Goal: Task Accomplishment & Management: Manage account settings

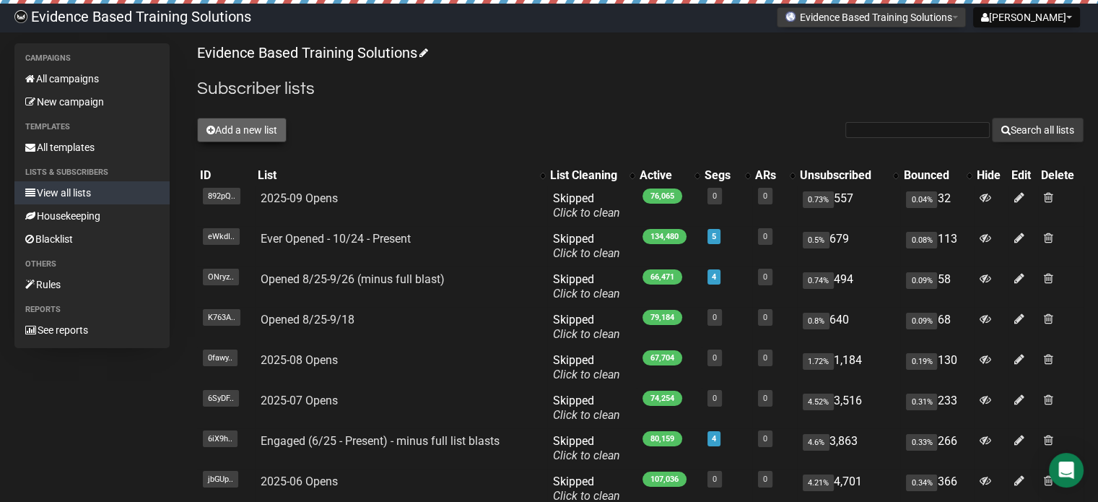
click at [253, 122] on button "Add a new list" at bounding box center [242, 130] width 90 height 25
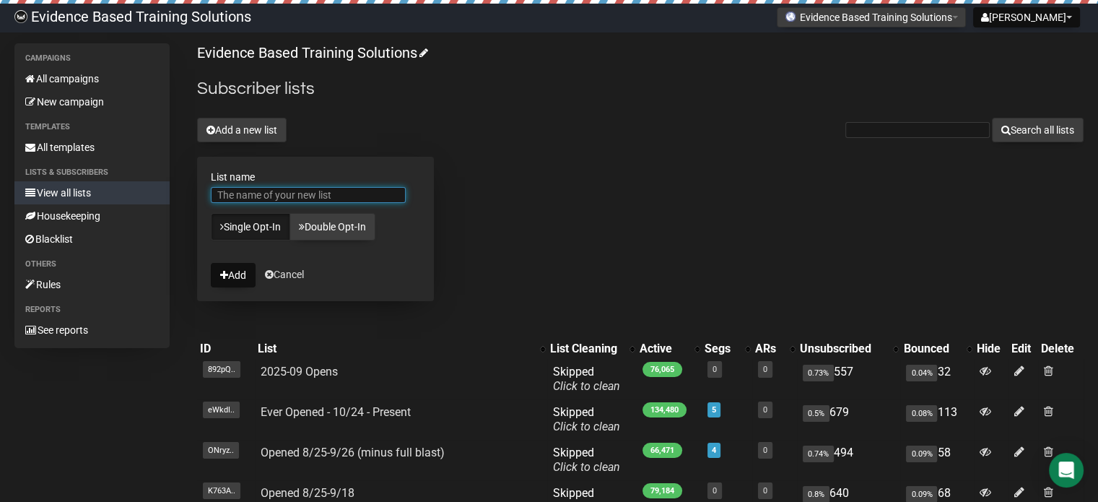
click at [311, 187] on input "List name" at bounding box center [308, 195] width 195 height 16
type input "TEST"
click at [225, 270] on icon "submit" at bounding box center [224, 275] width 8 height 10
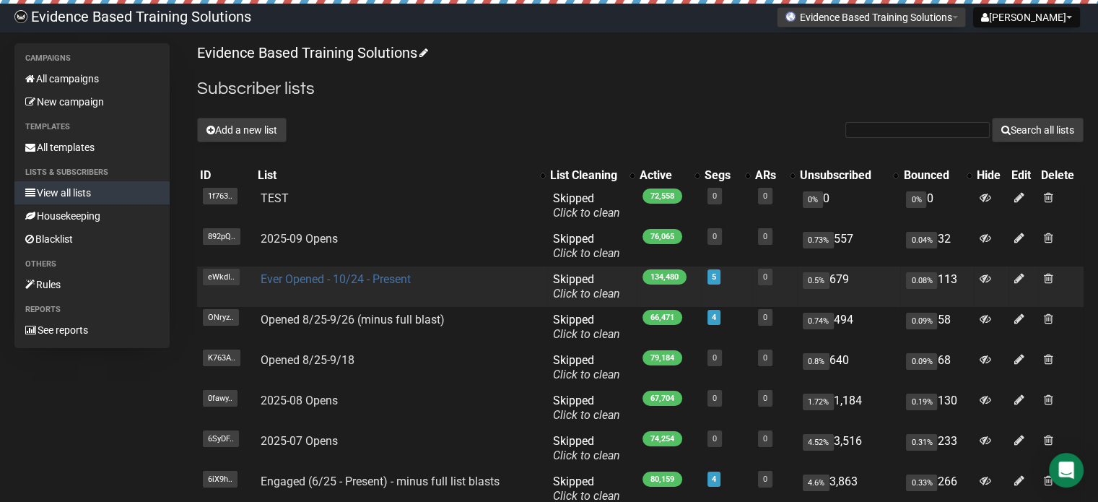
click at [295, 276] on link "Ever Opened - 10/24 - Present" at bounding box center [336, 279] width 150 height 14
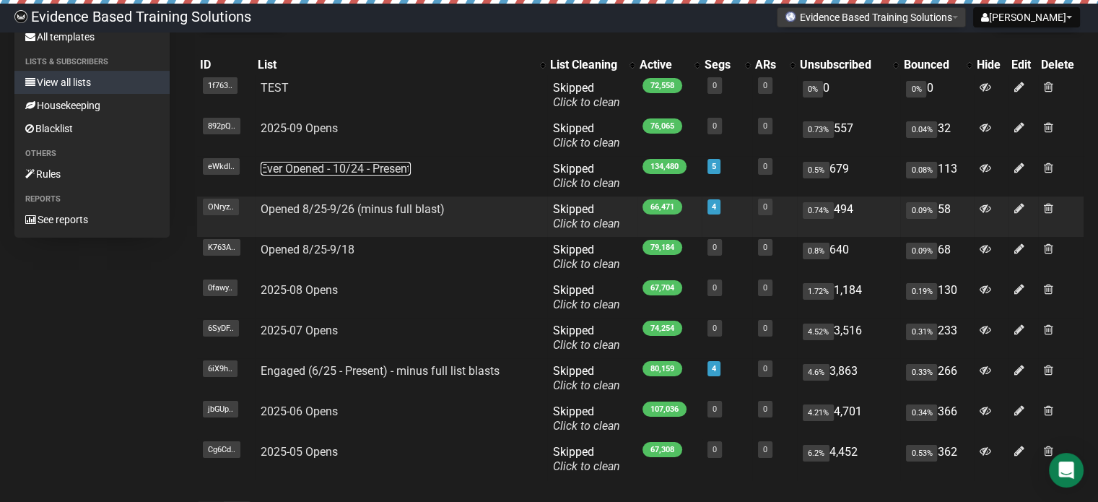
scroll to position [223, 0]
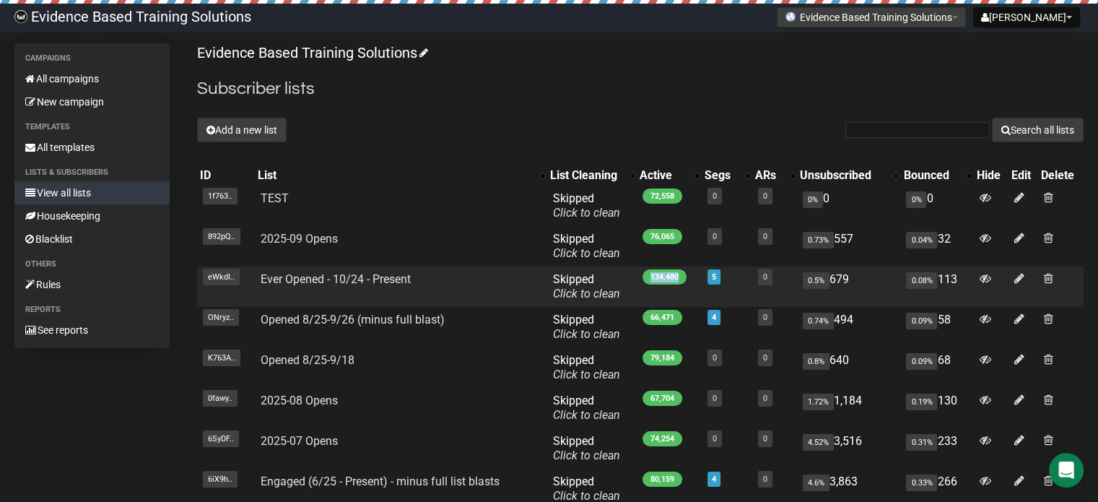
drag, startPoint x: 650, startPoint y: 274, endPoint x: 680, endPoint y: 277, distance: 30.5
click at [680, 277] on span "134,480" at bounding box center [665, 276] width 44 height 15
click at [673, 277] on span "134,480" at bounding box center [665, 276] width 44 height 15
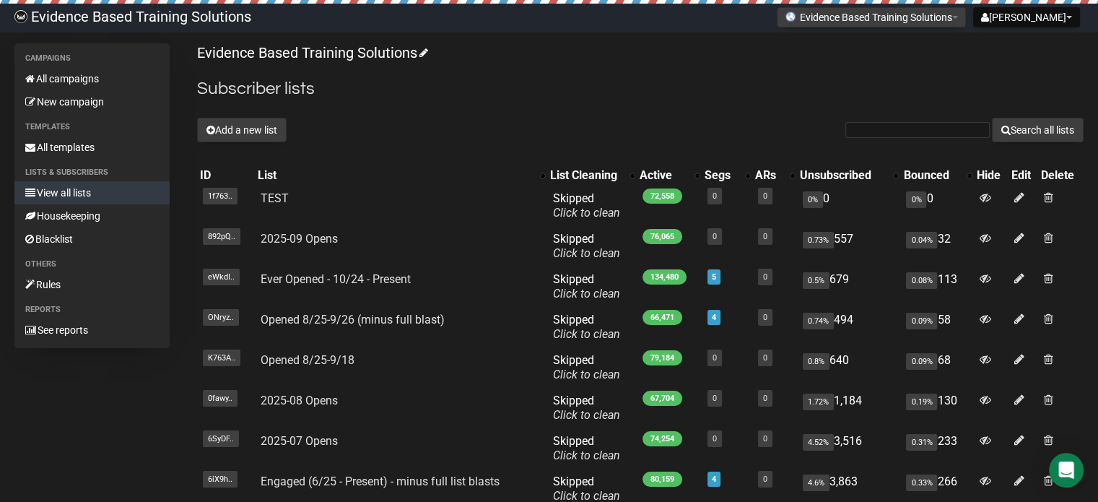
click at [604, 84] on h2 "Subscriber lists" at bounding box center [640, 89] width 887 height 26
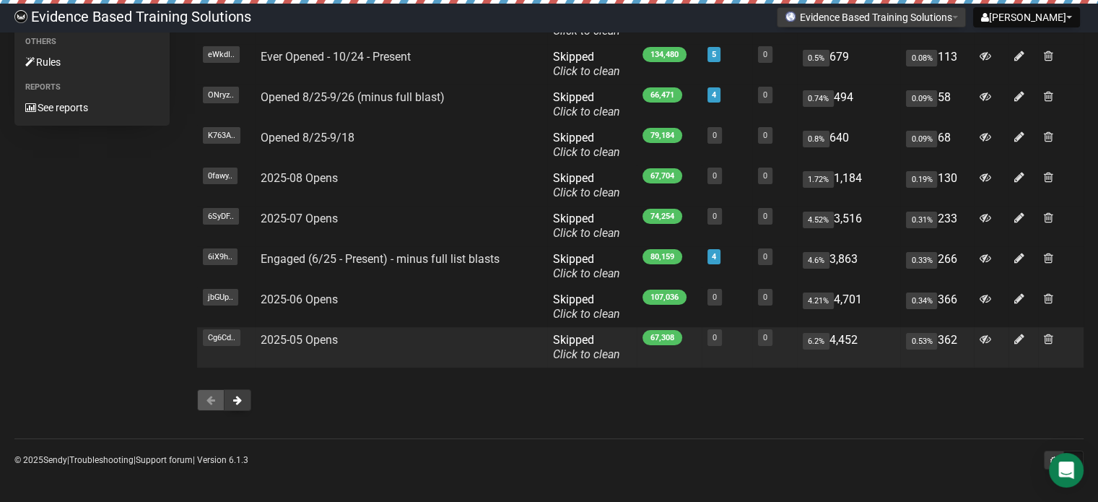
scroll to position [223, 0]
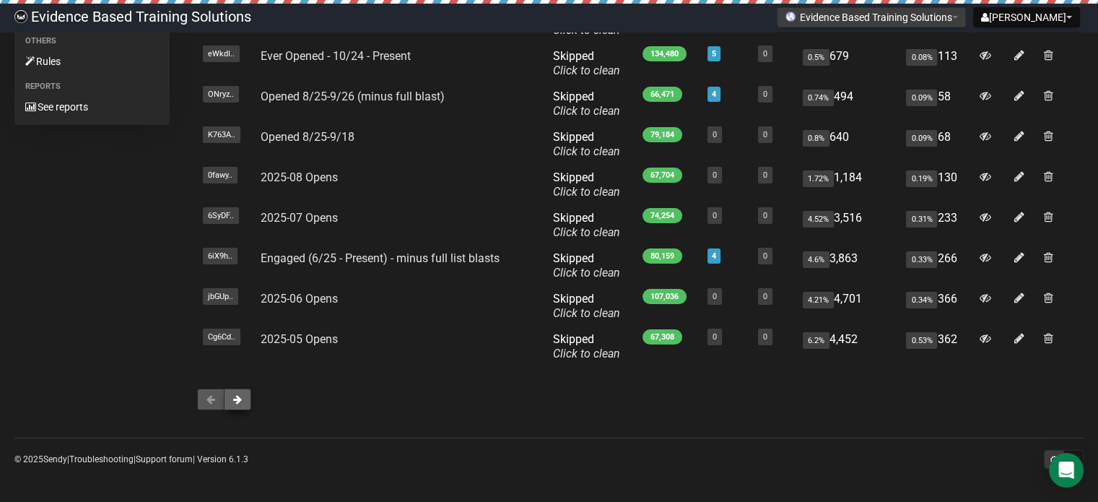
click at [239, 404] on button at bounding box center [237, 399] width 27 height 22
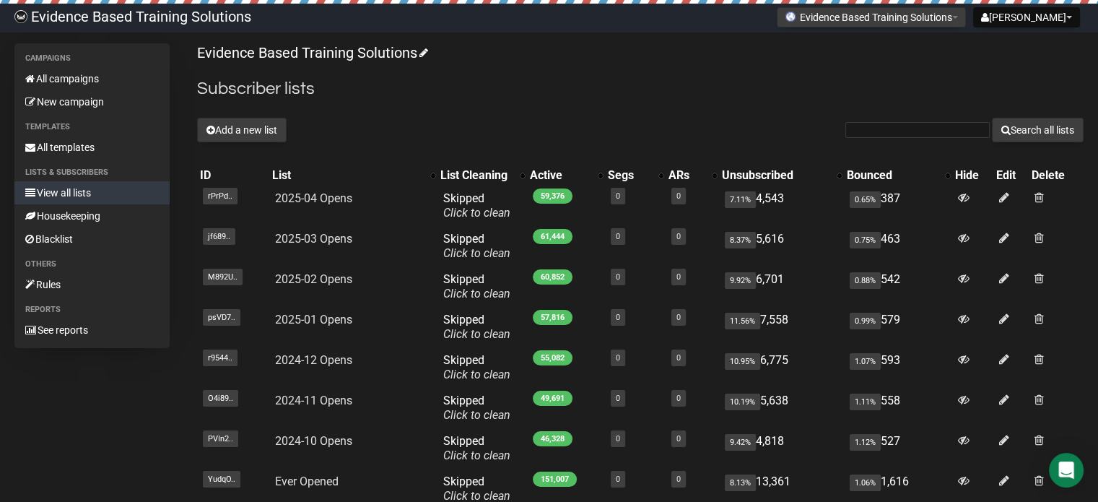
scroll to position [223, 0]
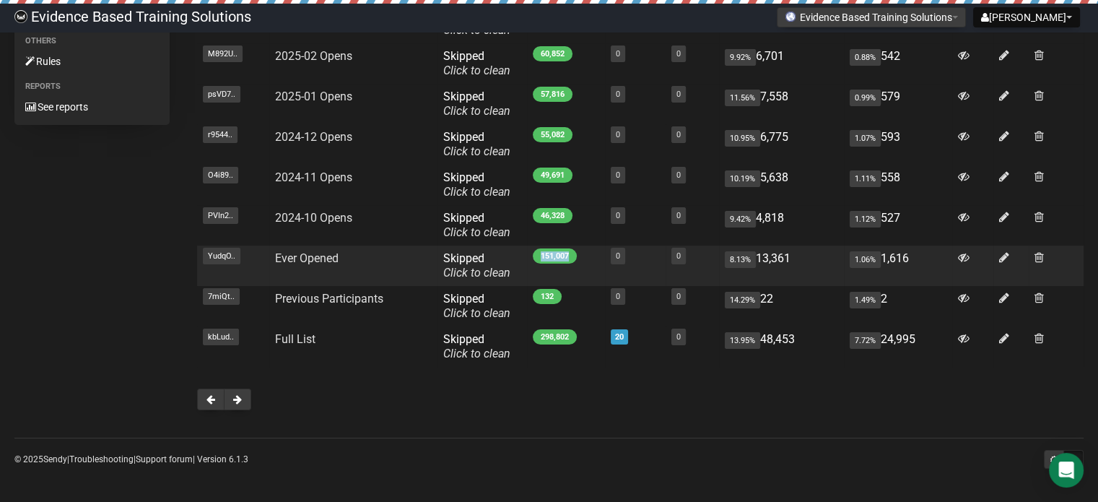
drag, startPoint x: 540, startPoint y: 251, endPoint x: 568, endPoint y: 257, distance: 28.7
click at [568, 257] on span "151,007" at bounding box center [555, 255] width 44 height 15
click at [562, 253] on span "151,007" at bounding box center [555, 255] width 44 height 15
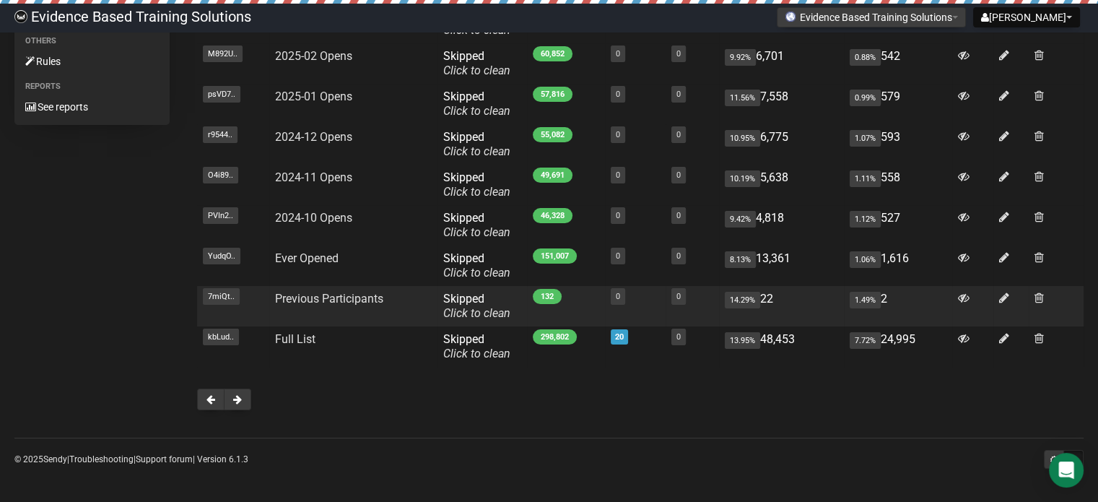
click at [547, 295] on span "132" at bounding box center [547, 296] width 29 height 15
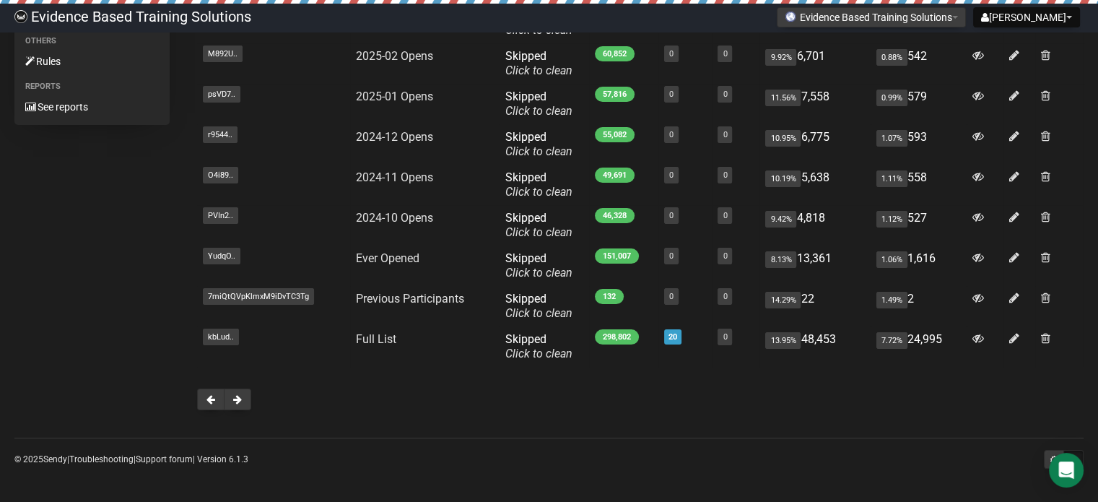
click at [84, 303] on div "Campaigns All campaigns New campaign Templates All templates Lists & subscriber…" at bounding box center [548, 122] width 1069 height 604
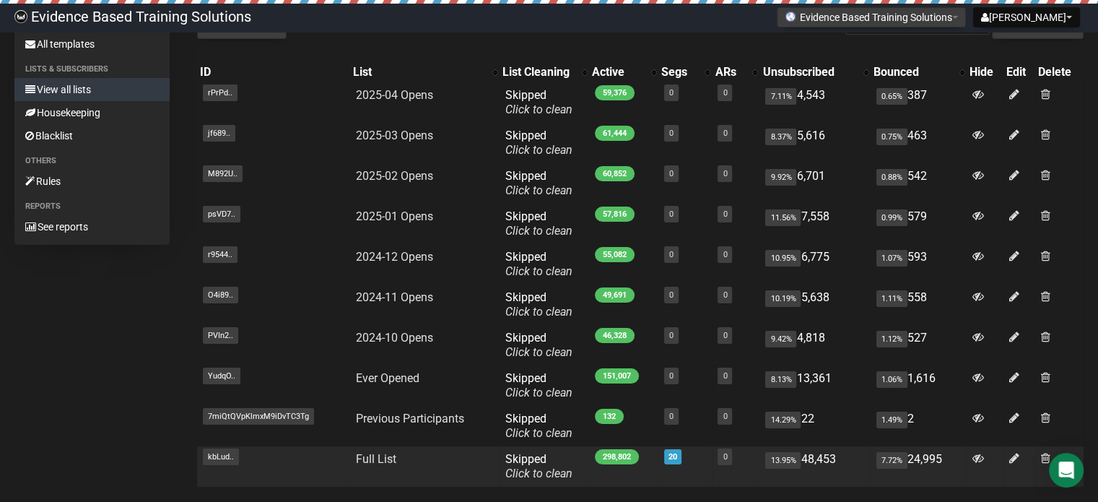
scroll to position [0, 0]
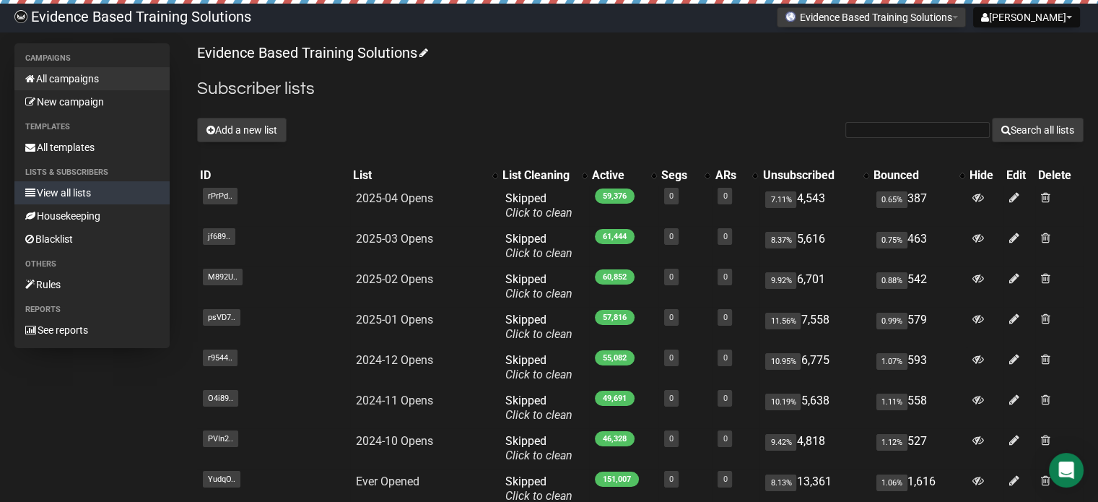
click at [98, 77] on link "All campaigns" at bounding box center [91, 78] width 155 height 23
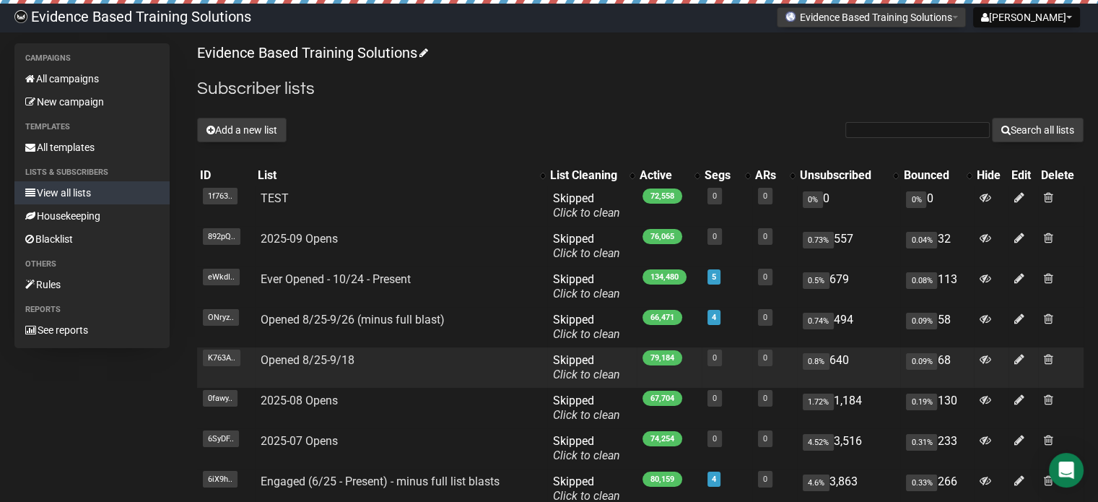
scroll to position [223, 0]
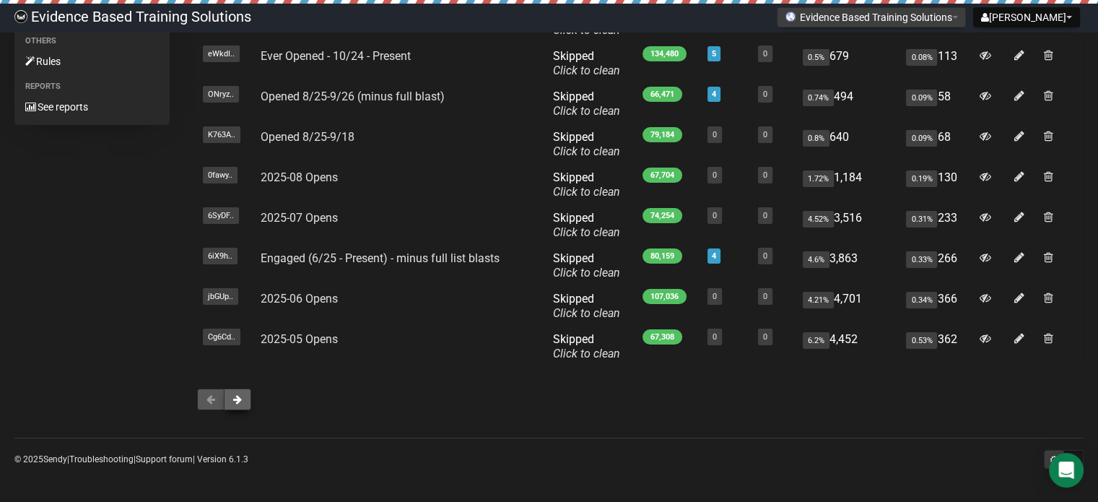
click at [242, 390] on button at bounding box center [237, 399] width 27 height 22
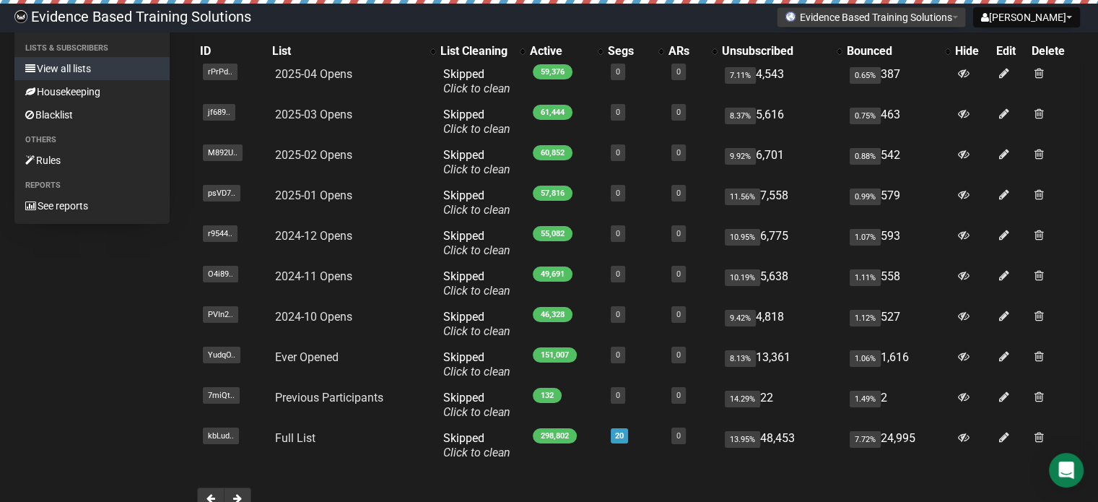
scroll to position [223, 0]
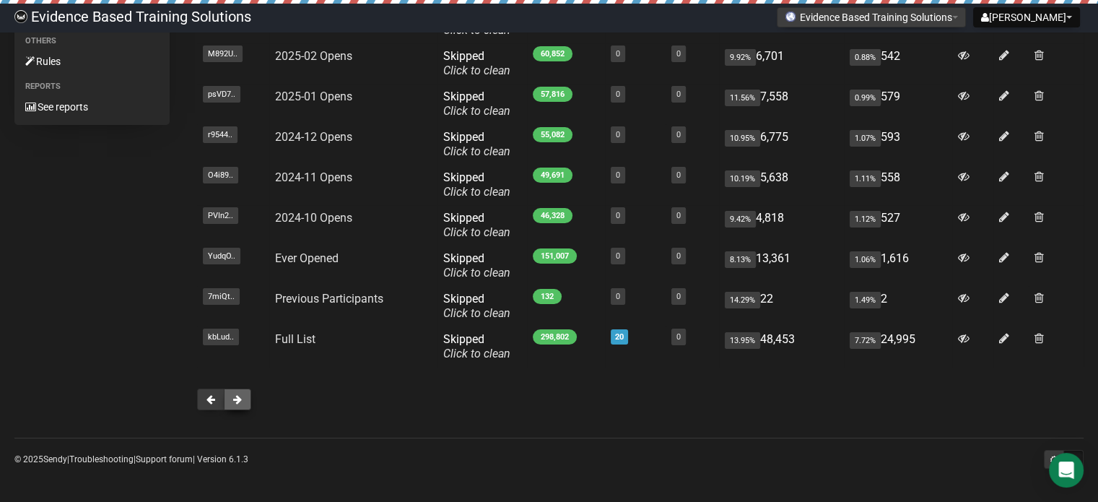
click at [242, 398] on button at bounding box center [237, 399] width 27 height 22
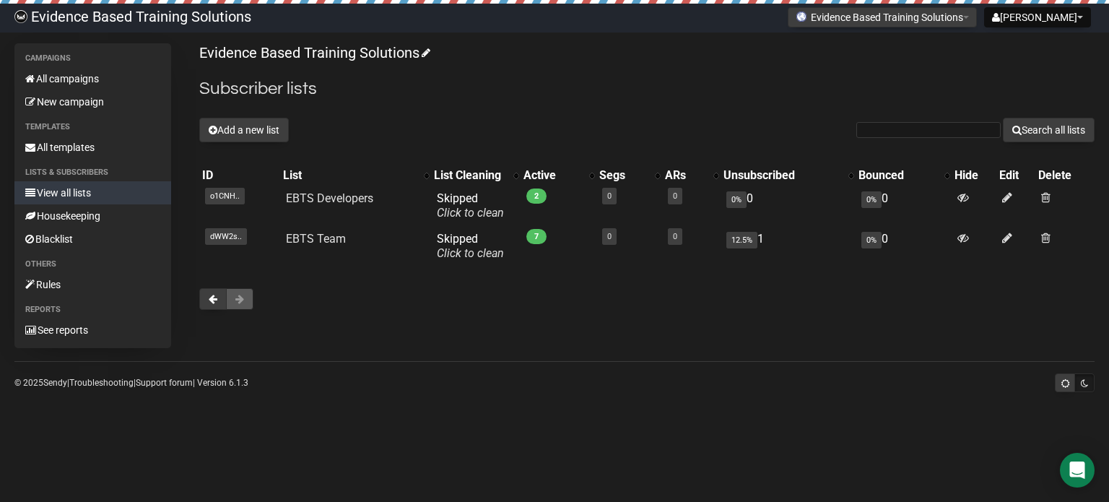
click at [897, 74] on div "Evidence Based Training Solutions Subscriber lists Add a new list Search all li…" at bounding box center [646, 183] width 895 height 281
click at [82, 190] on link "View all lists" at bounding box center [92, 192] width 157 height 23
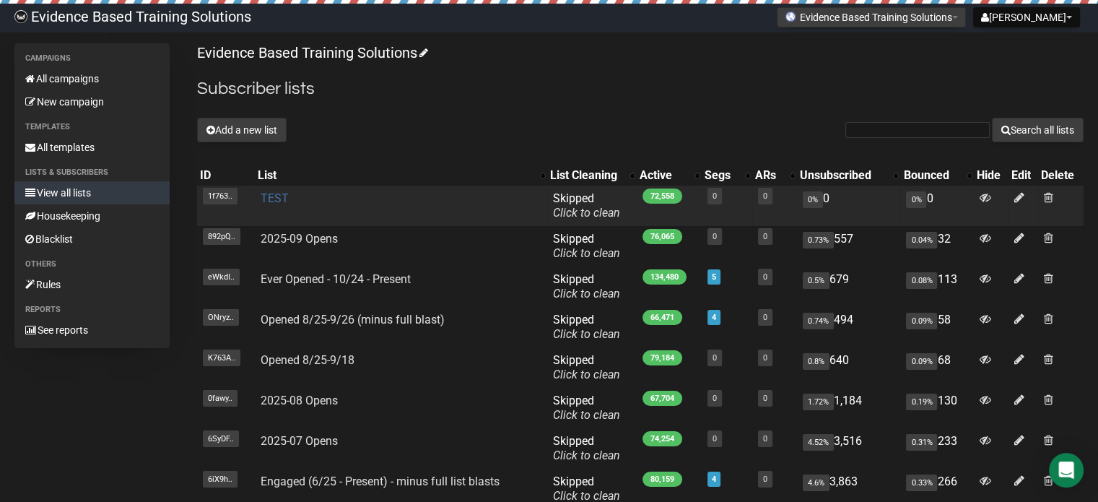
click at [277, 196] on link "TEST" at bounding box center [275, 198] width 28 height 14
click at [1052, 196] on span at bounding box center [1048, 197] width 9 height 12
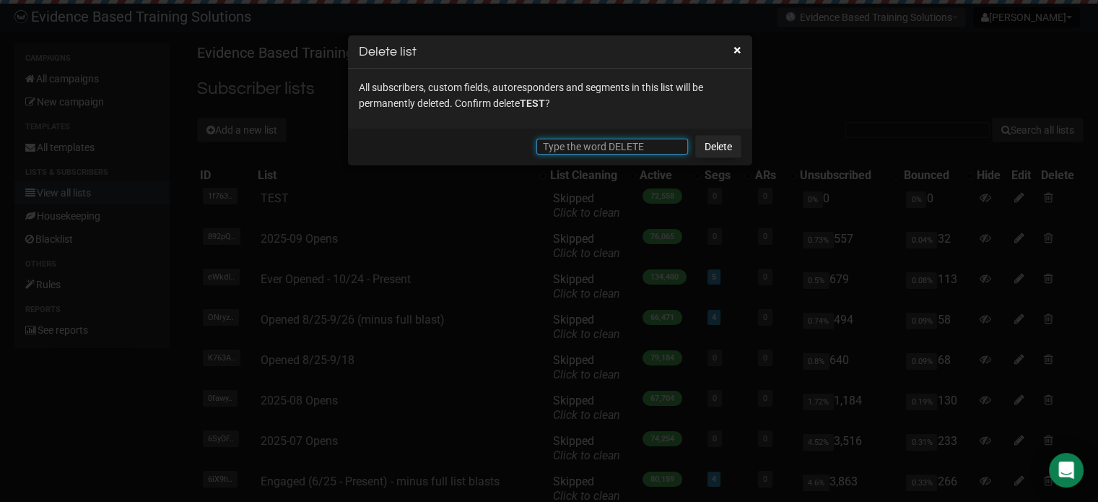
click at [651, 140] on input "text" at bounding box center [613, 147] width 152 height 16
click at [651, 147] on input "text" at bounding box center [613, 147] width 152 height 16
type input "DELETE"
click at [722, 149] on link "Delete" at bounding box center [718, 146] width 46 height 23
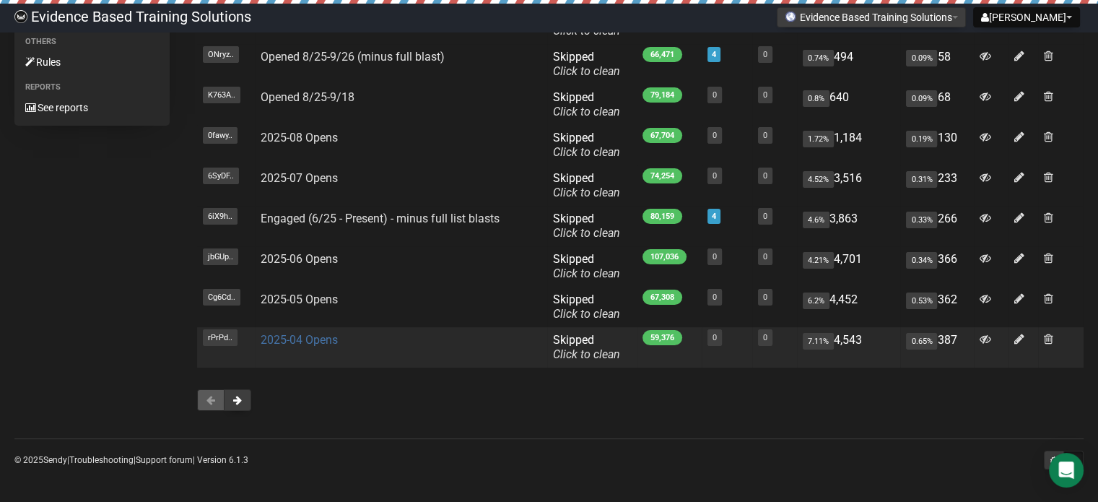
scroll to position [223, 0]
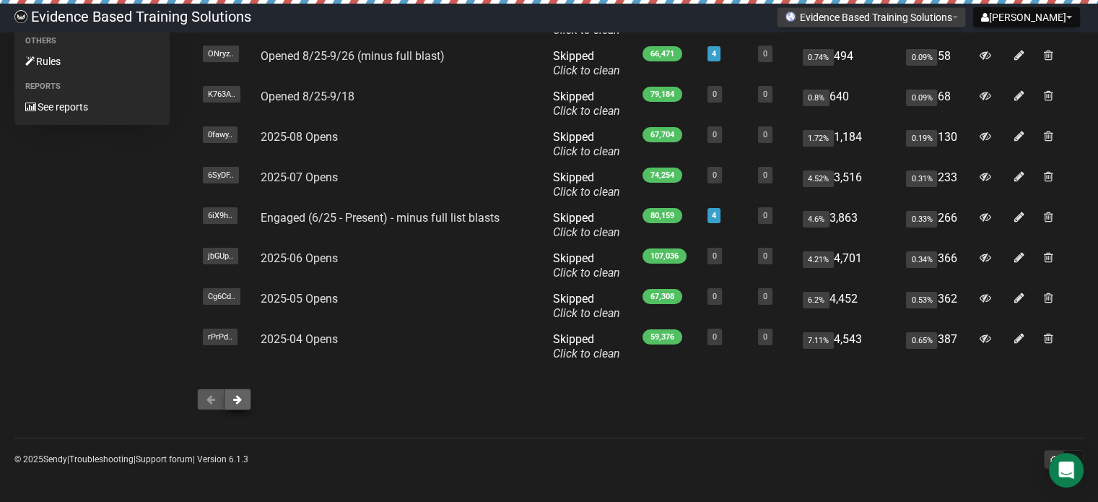
click at [240, 404] on button at bounding box center [237, 399] width 27 height 22
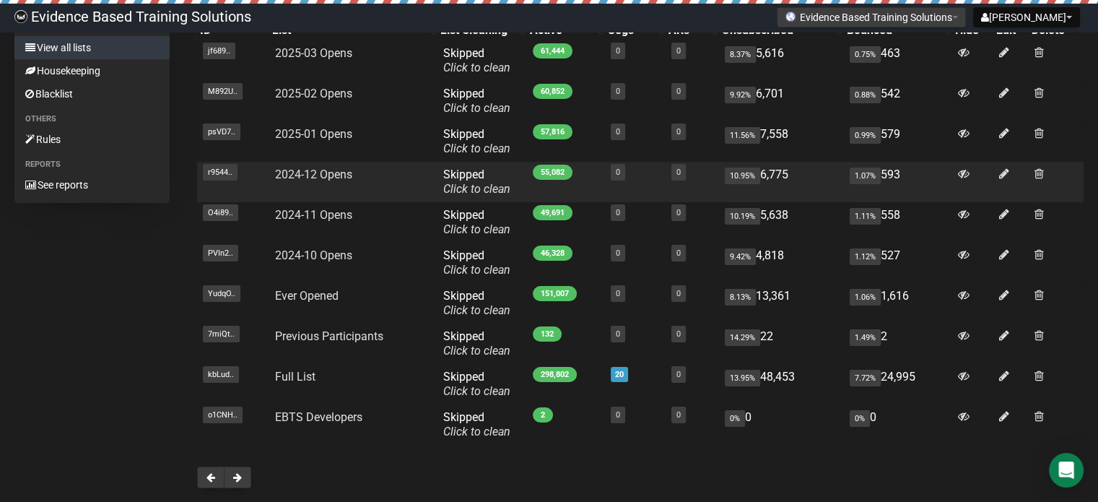
scroll to position [223, 0]
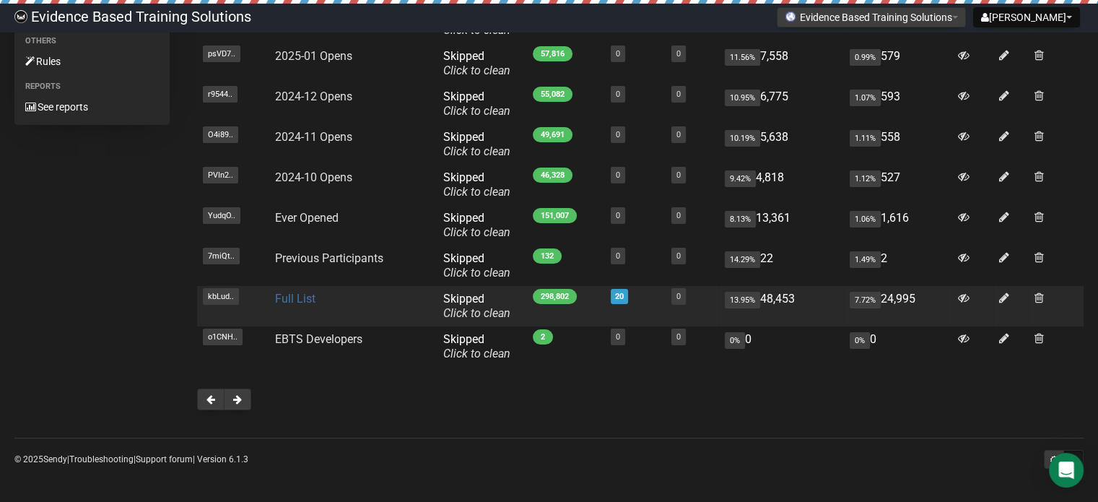
click at [294, 298] on link "Full List" at bounding box center [295, 299] width 40 height 14
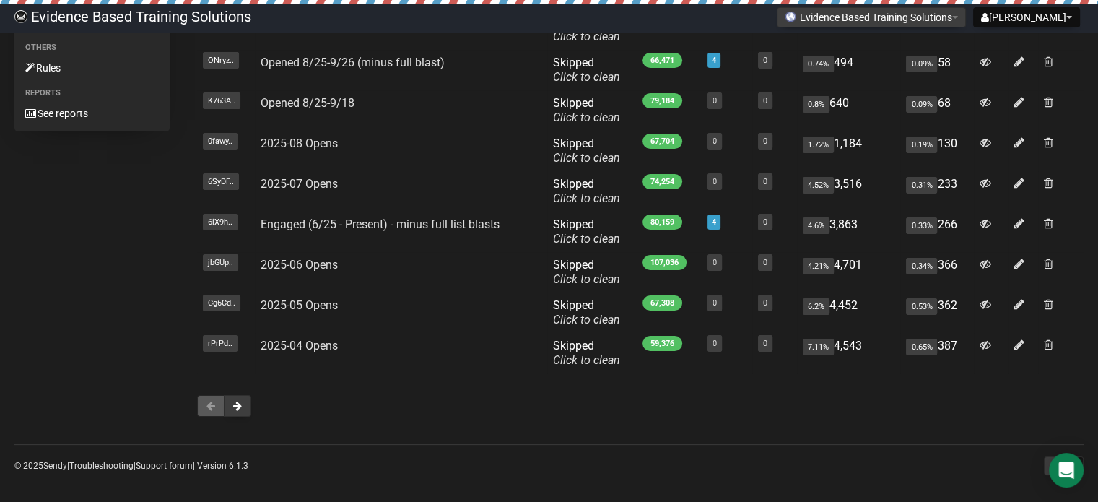
scroll to position [223, 0]
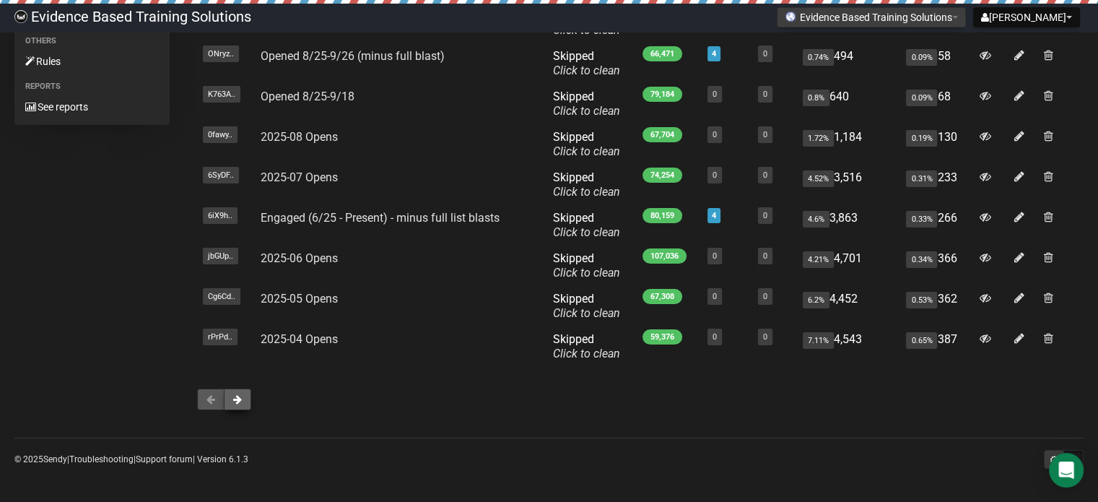
click at [245, 396] on button at bounding box center [237, 399] width 27 height 22
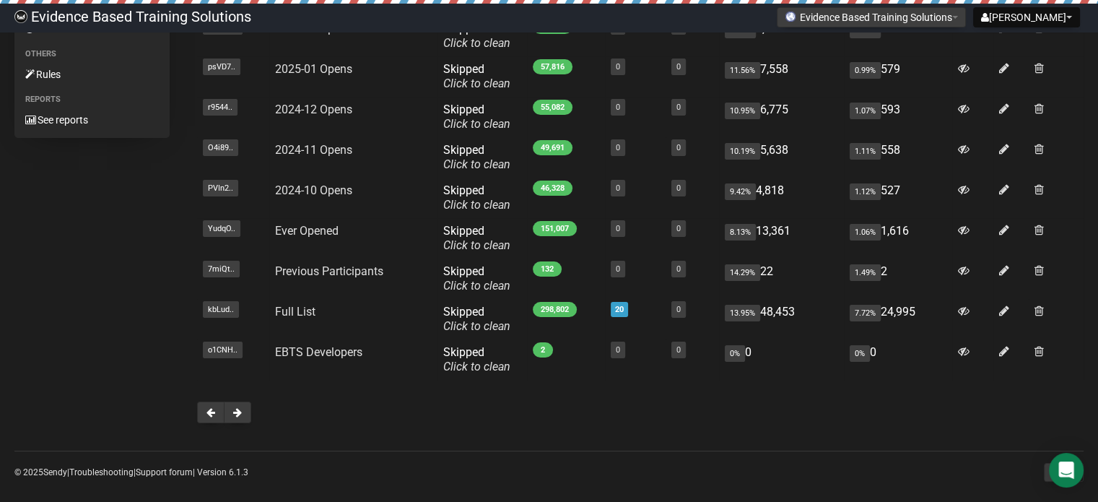
scroll to position [223, 0]
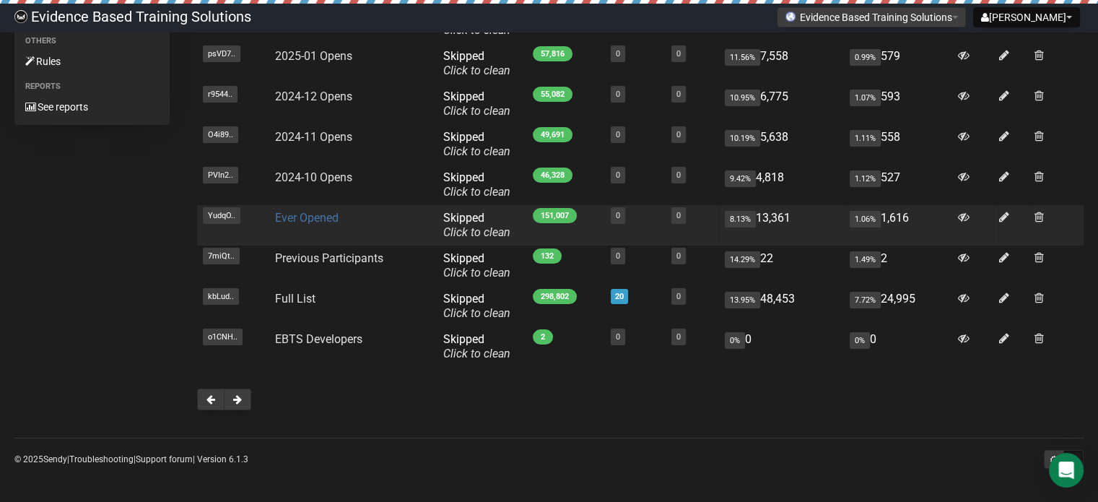
click at [309, 218] on link "Ever Opened" at bounding box center [307, 218] width 64 height 14
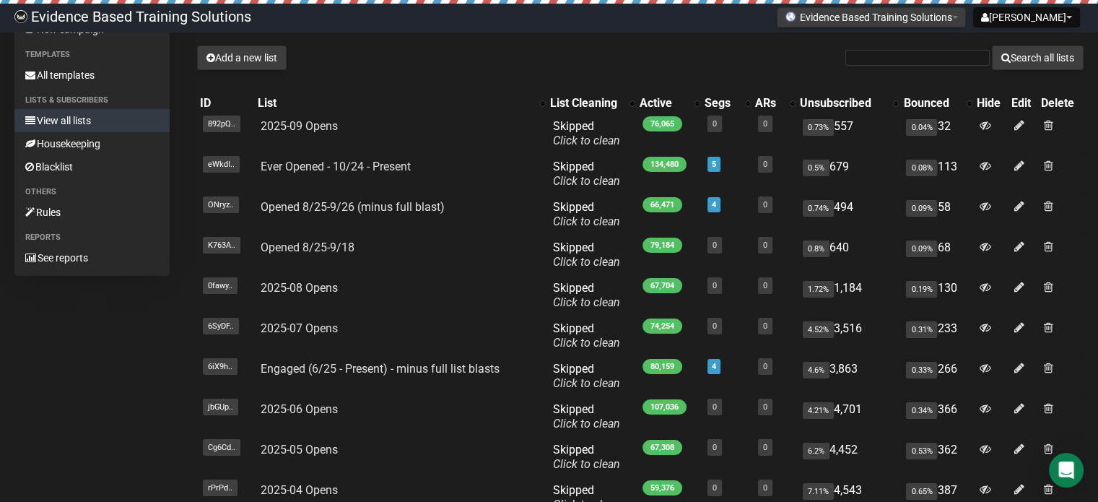
scroll to position [144, 0]
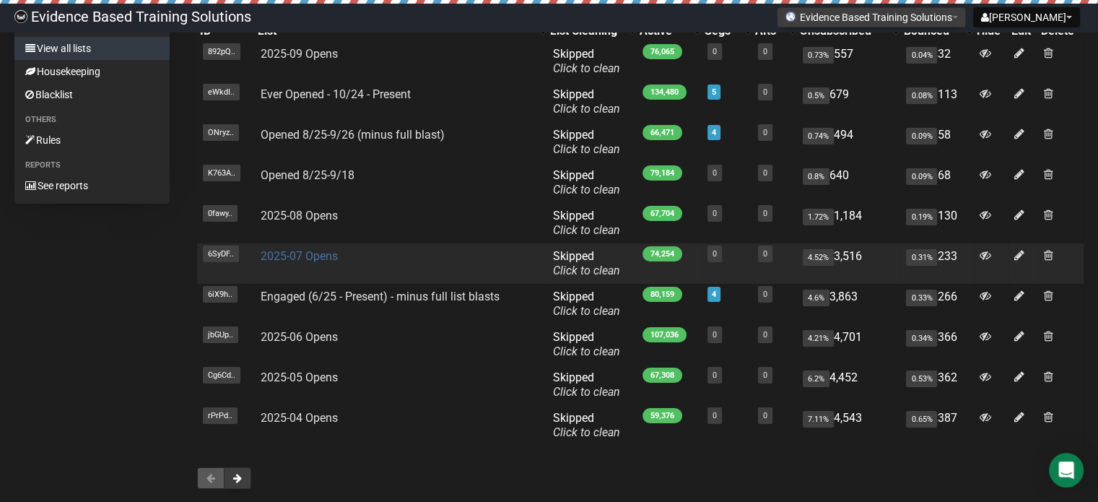
click at [304, 255] on link "2025-07 Opens" at bounding box center [299, 256] width 77 height 14
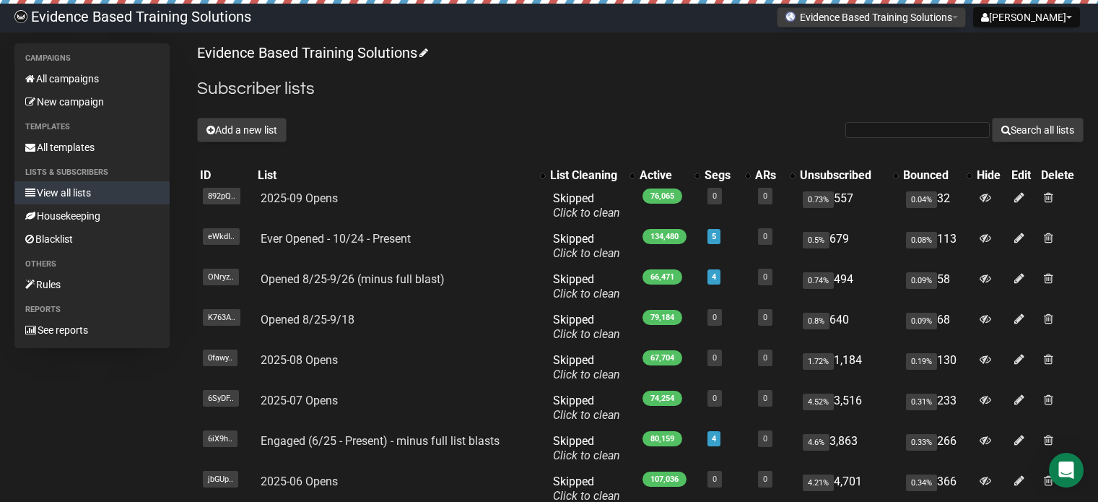
scroll to position [223, 0]
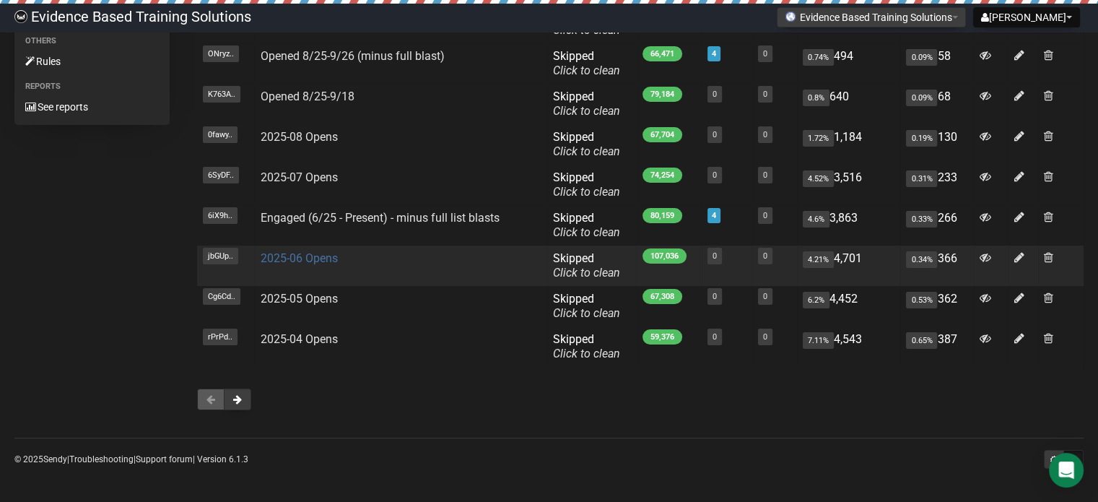
click at [309, 262] on link "2025-06 Opens" at bounding box center [299, 258] width 77 height 14
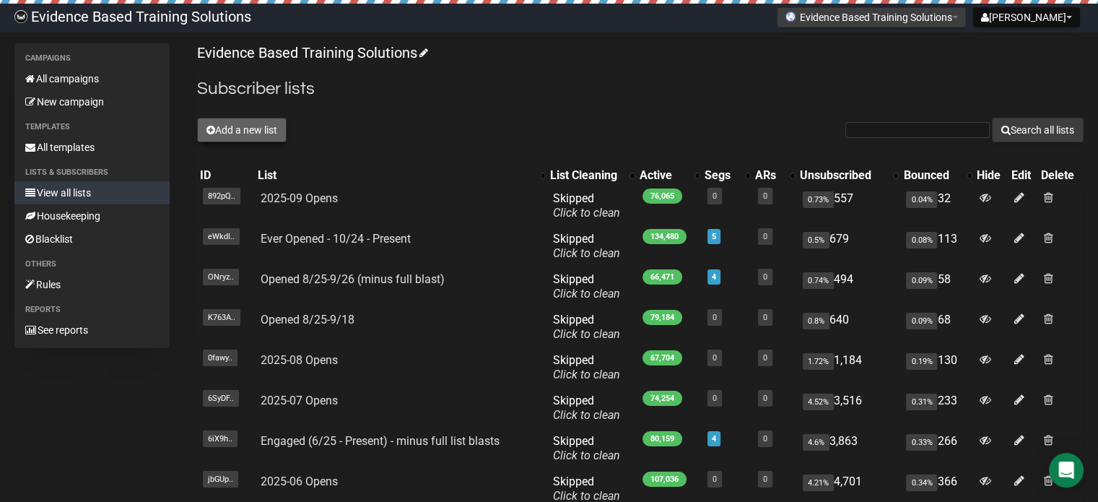
click at [237, 134] on button "Add a new list" at bounding box center [242, 130] width 90 height 25
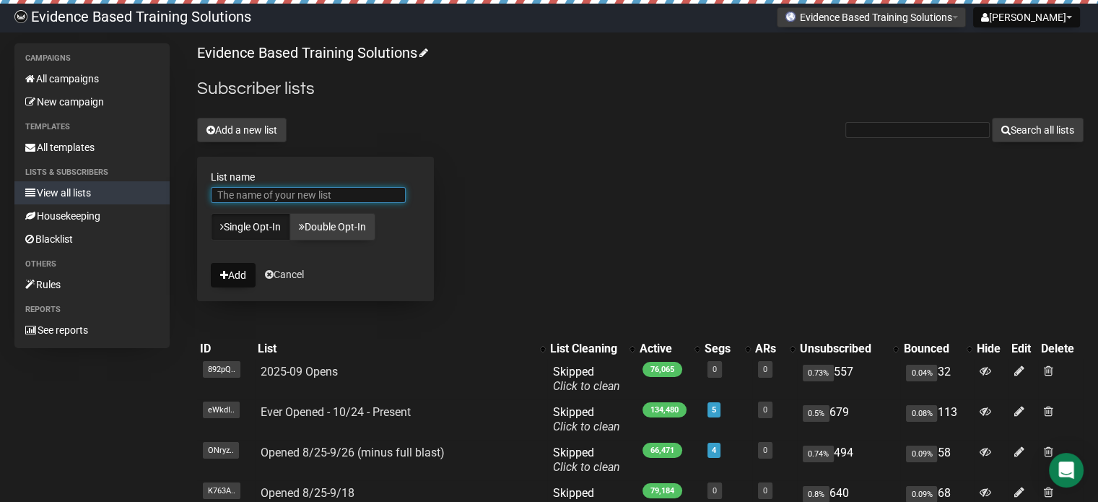
click at [350, 188] on input "List name" at bounding box center [308, 195] width 195 height 16
type input "TEST (full minus)"
click at [233, 277] on button "Add" at bounding box center [233, 275] width 45 height 25
